Goal: Transaction & Acquisition: Purchase product/service

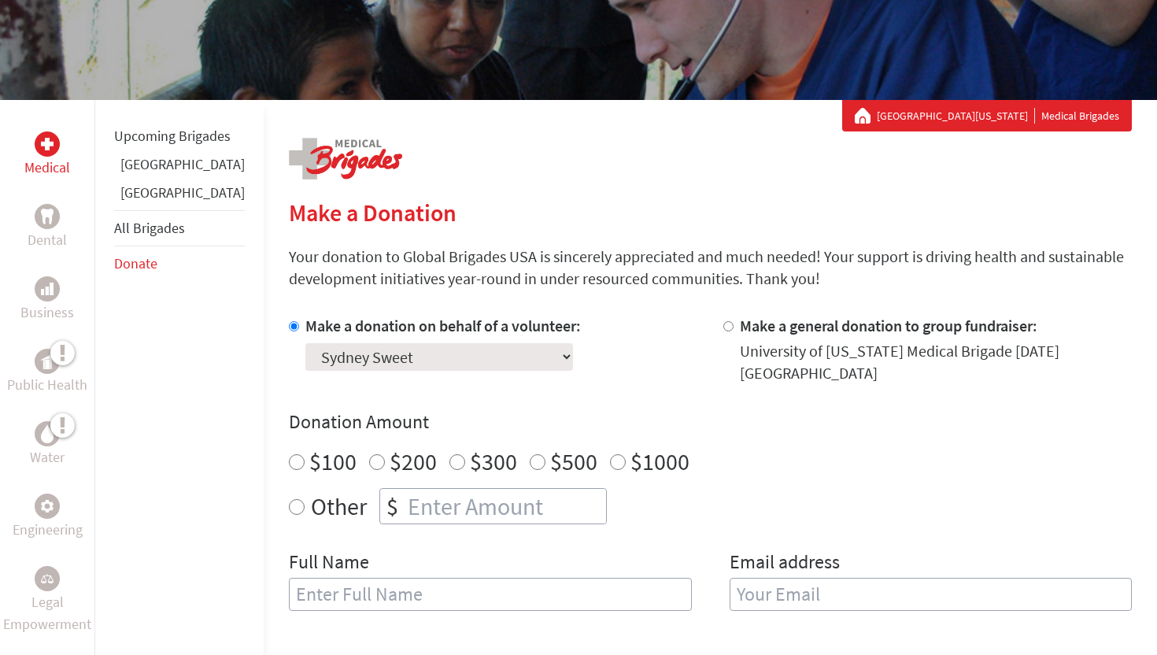
radio input "true"
click at [409, 489] on input "number" at bounding box center [506, 506] width 202 height 35
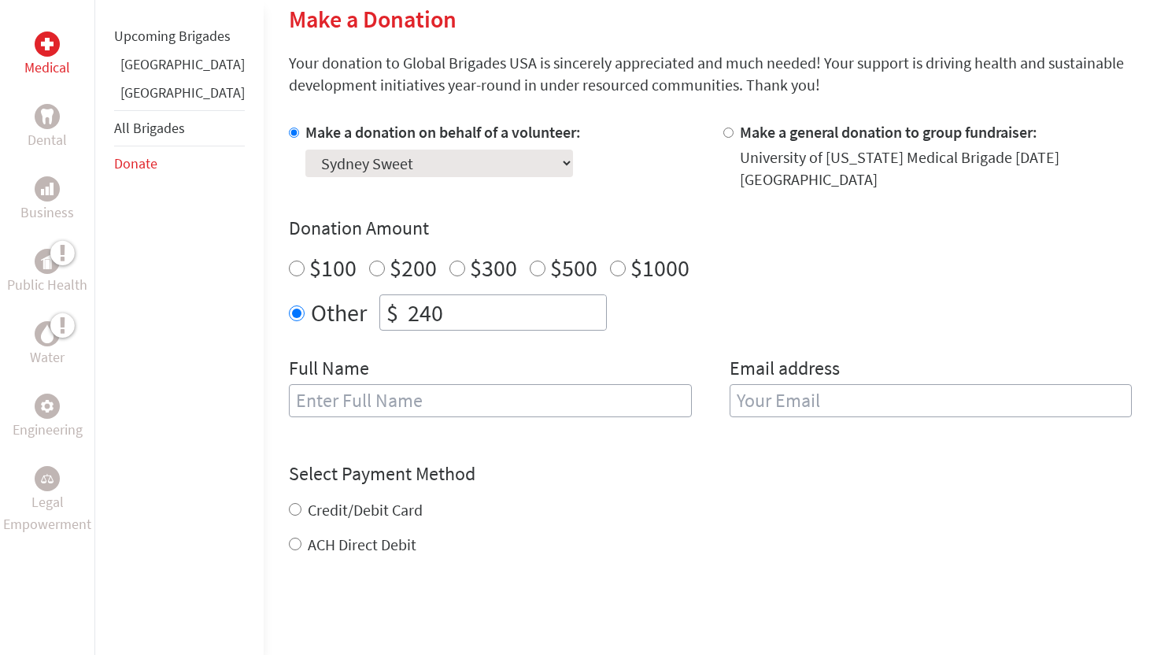
scroll to position [407, 0]
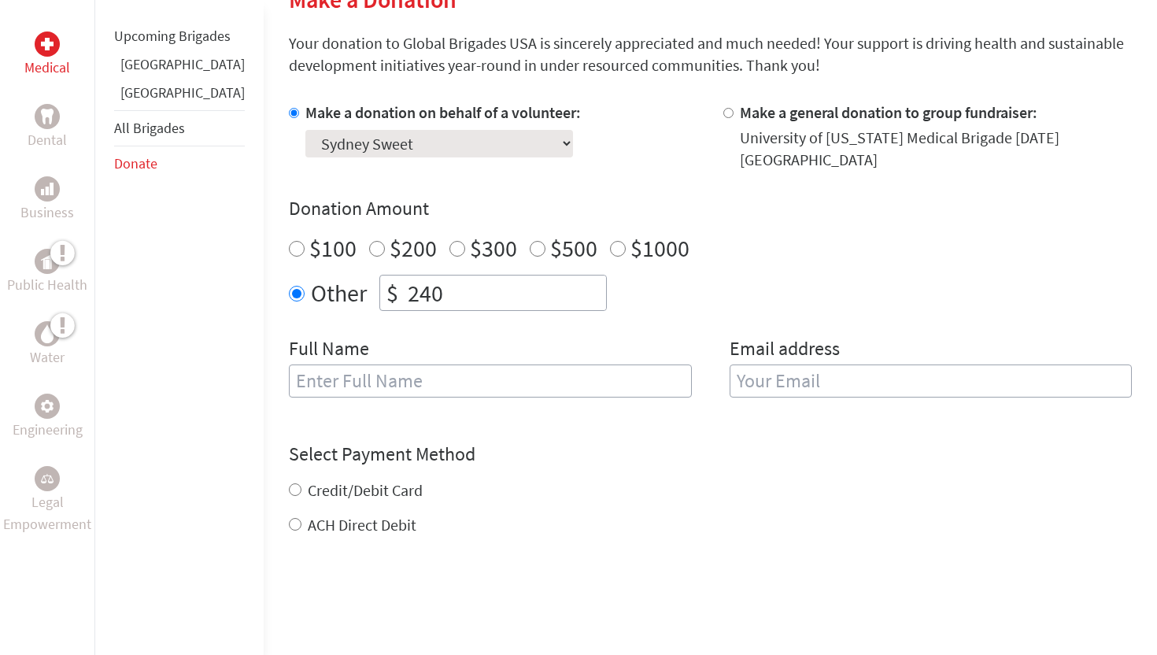
type input "240"
click at [419, 376] on input "text" at bounding box center [490, 381] width 403 height 33
type input "Sydney Sweet"
click at [833, 384] on input "email" at bounding box center [931, 381] width 403 height 33
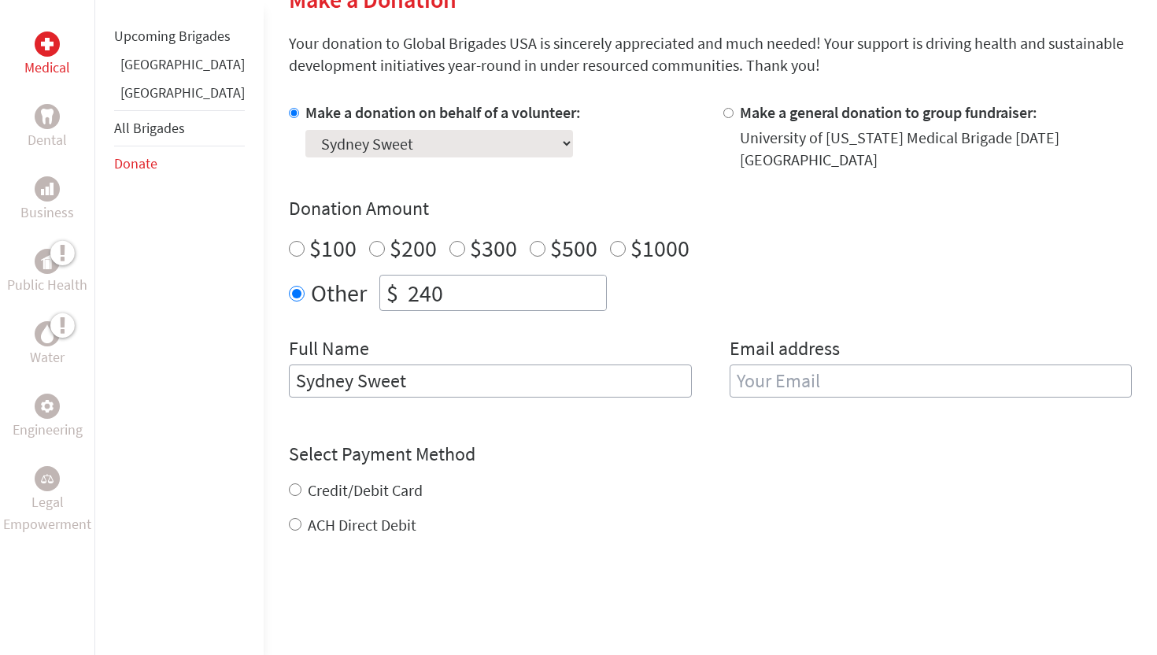
click at [308, 515] on label "ACH Direct Debit" at bounding box center [362, 525] width 109 height 20
click at [302, 518] on input "ACH Direct Debit" at bounding box center [295, 524] width 13 height 13
radio input "true"
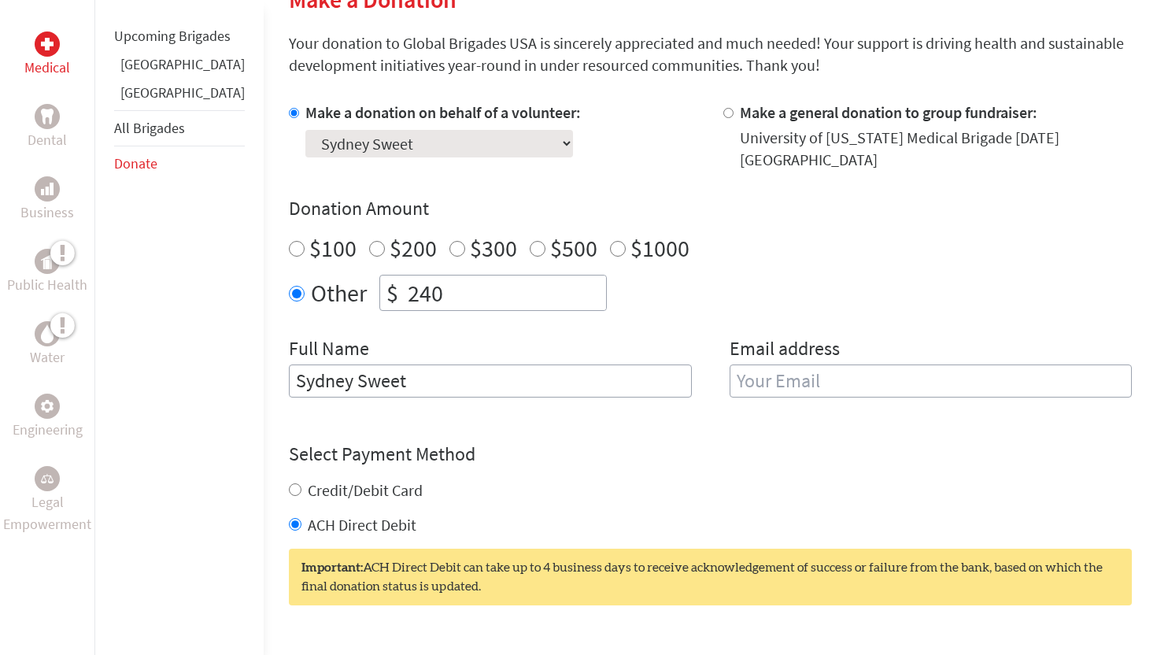
scroll to position [416, 0]
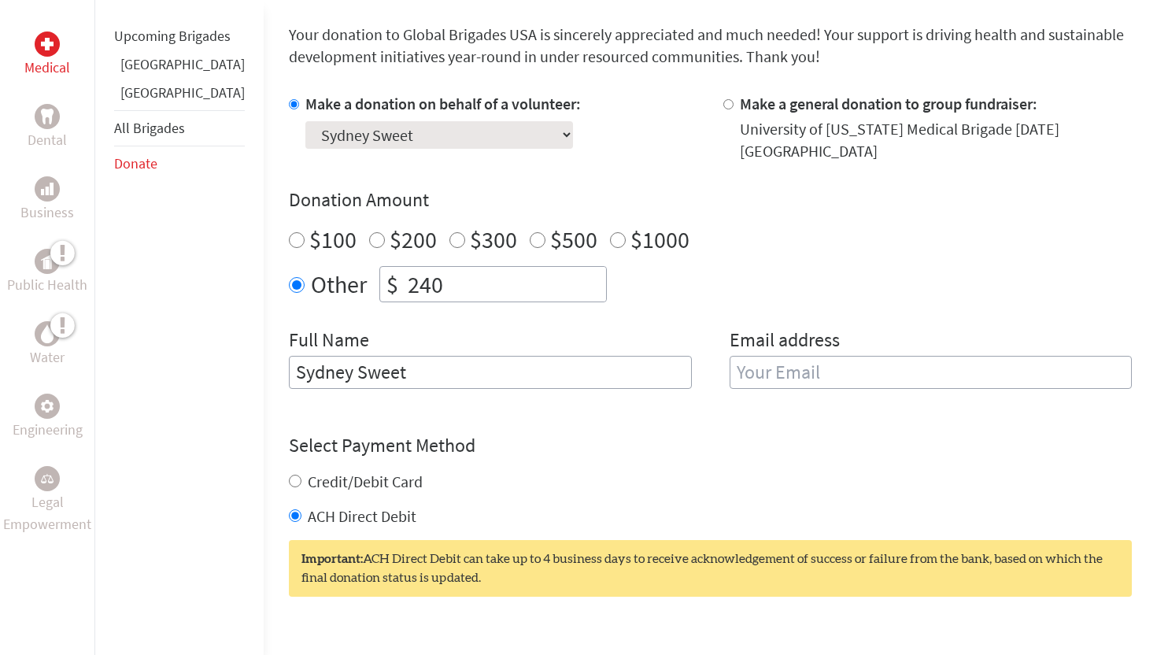
click at [759, 356] on input "email" at bounding box center [931, 372] width 403 height 33
type input "[EMAIL_ADDRESS][DOMAIN_NAME]"
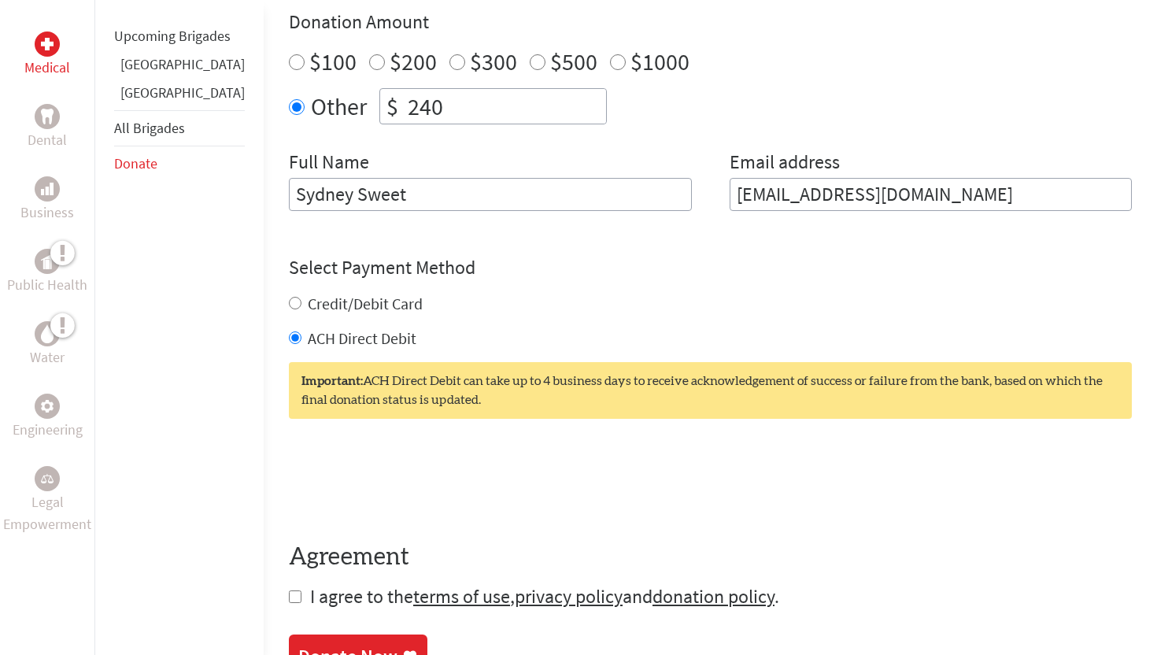
scroll to position [593, 0]
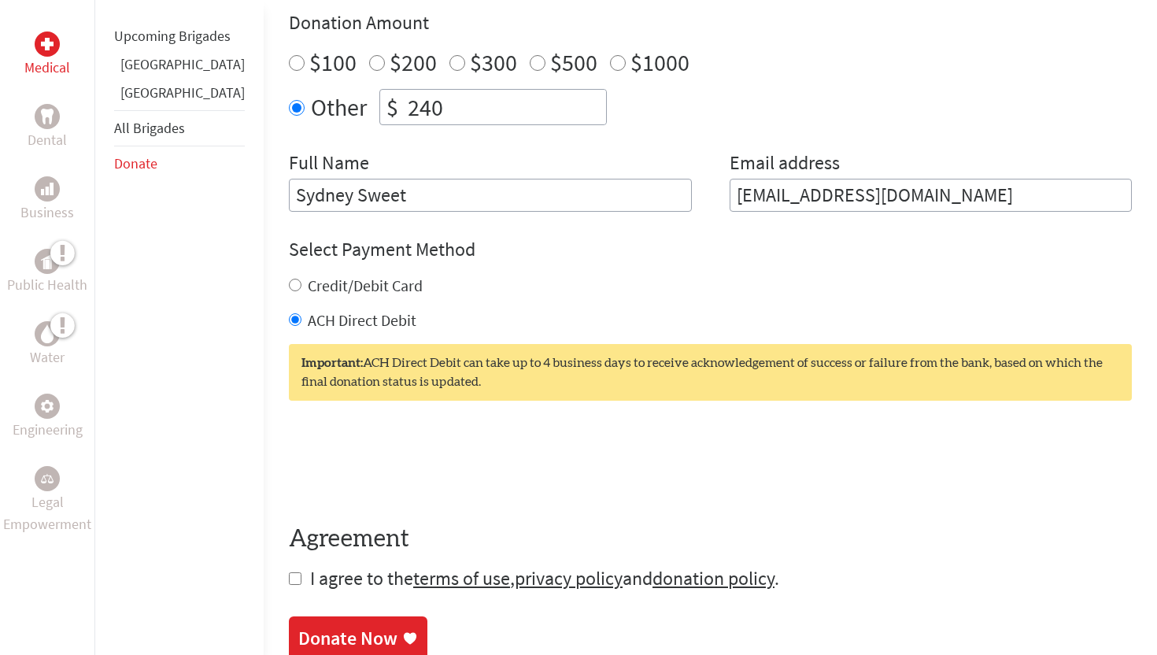
click at [289, 585] on section "Make a Donation Your donation to Global Brigades USA is sincerely appreciated a…" at bounding box center [710, 229] width 843 height 861
click at [289, 572] on form "Make a donation on behalf of a volunteer: Select a volunteer... [PERSON_NAME] […" at bounding box center [710, 253] width 843 height 675
click at [289, 572] on input "checkbox" at bounding box center [295, 578] width 13 height 13
checkbox input "true"
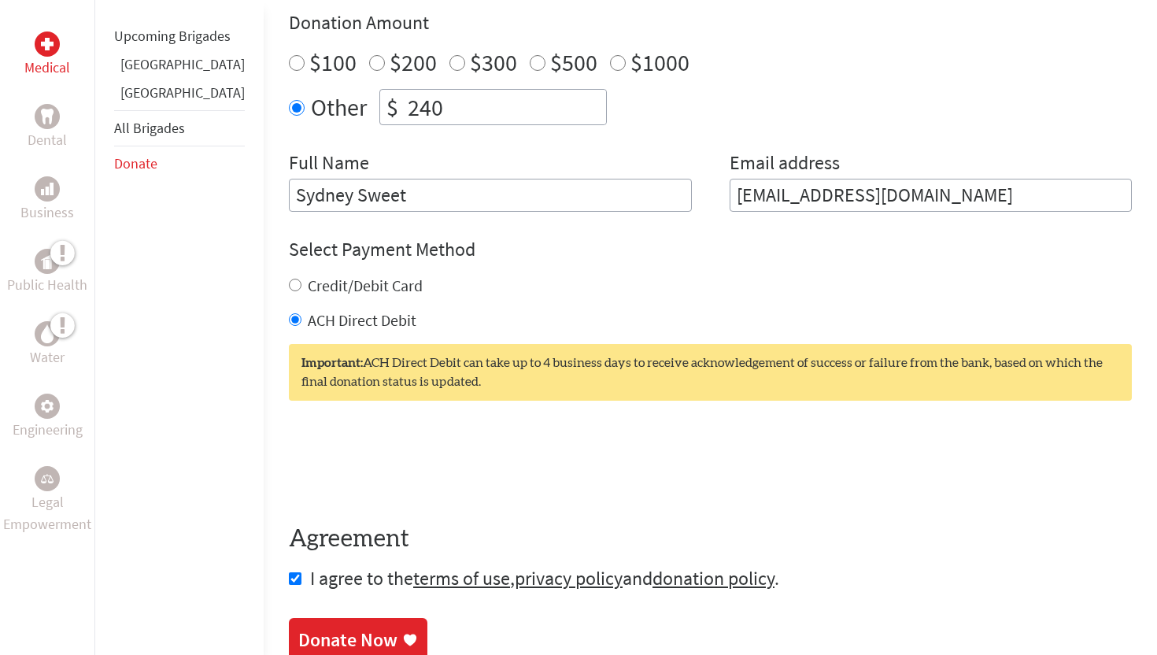
click at [339, 632] on div "Donate Now" at bounding box center [347, 639] width 99 height 25
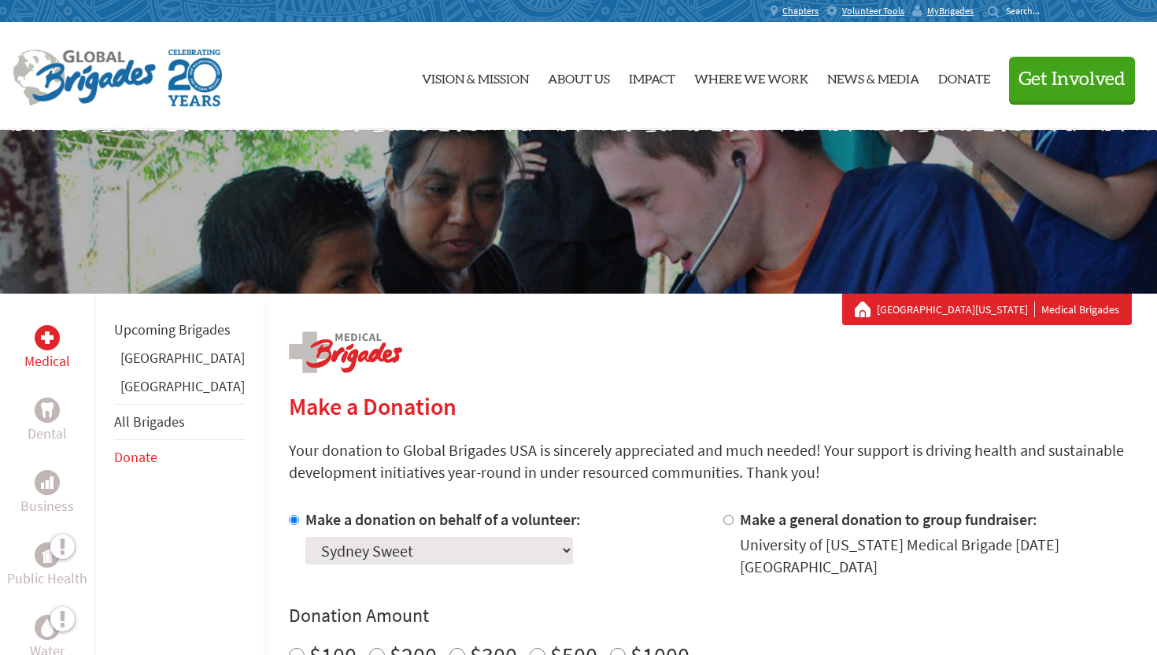
scroll to position [165, 0]
